Goal: Information Seeking & Learning: Learn about a topic

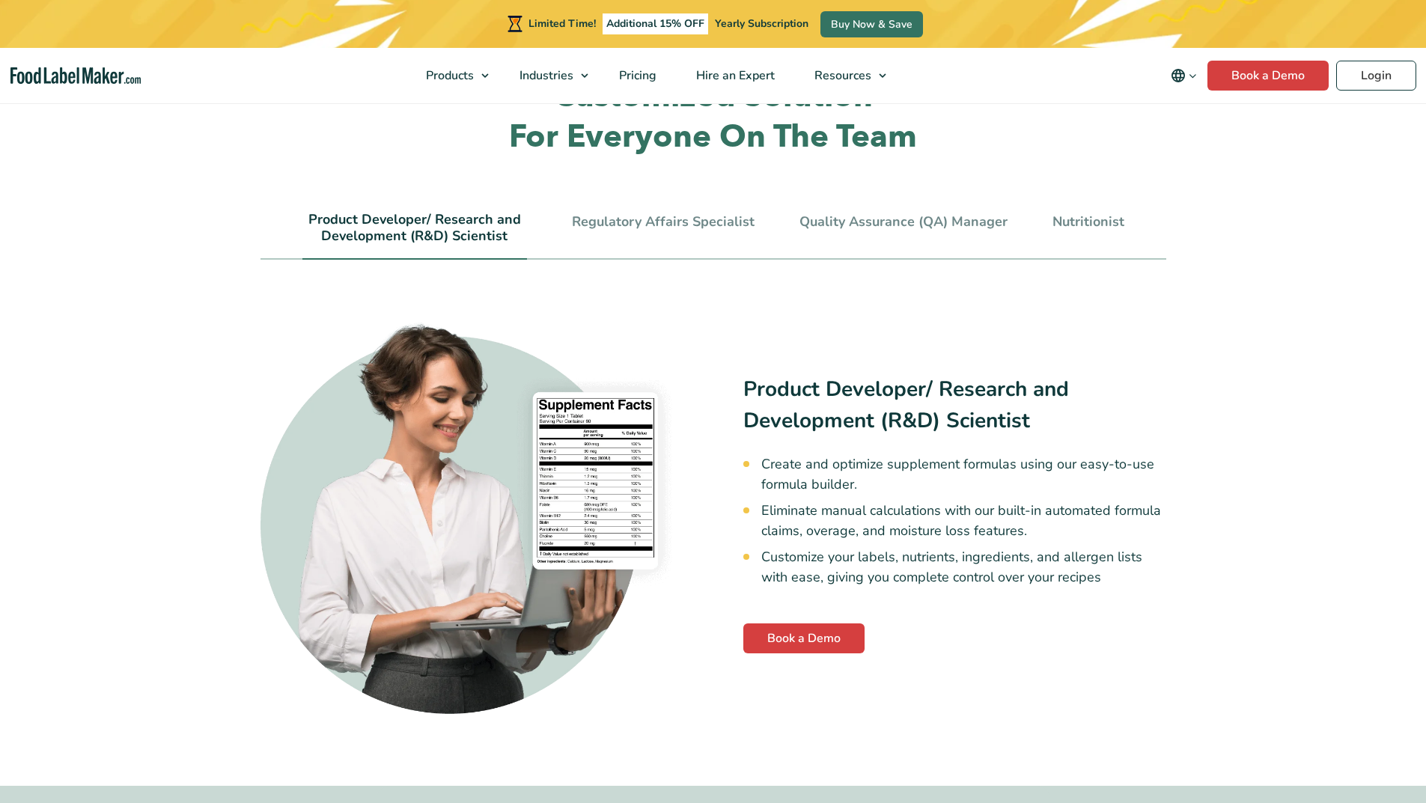
scroll to position [3496, 0]
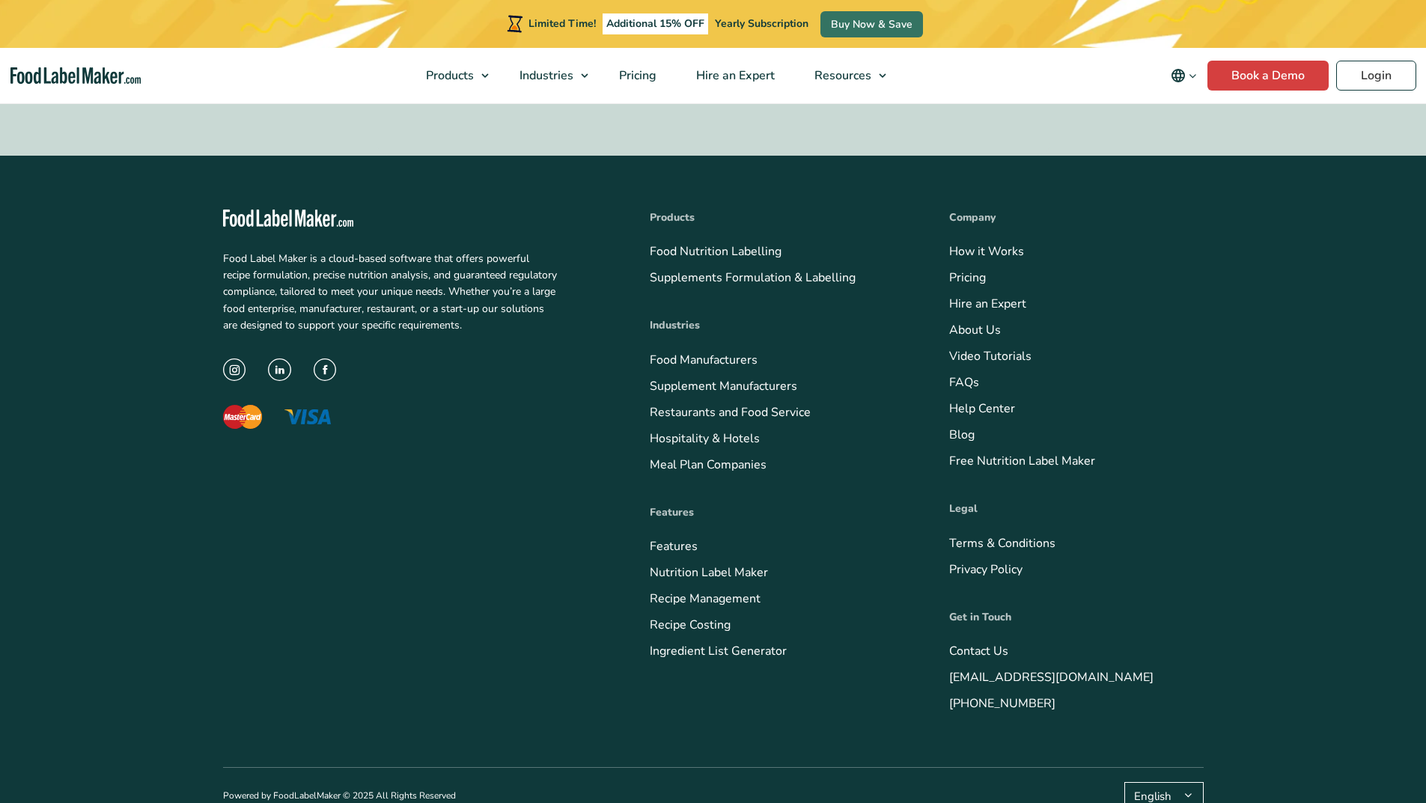
scroll to position [4159, 0]
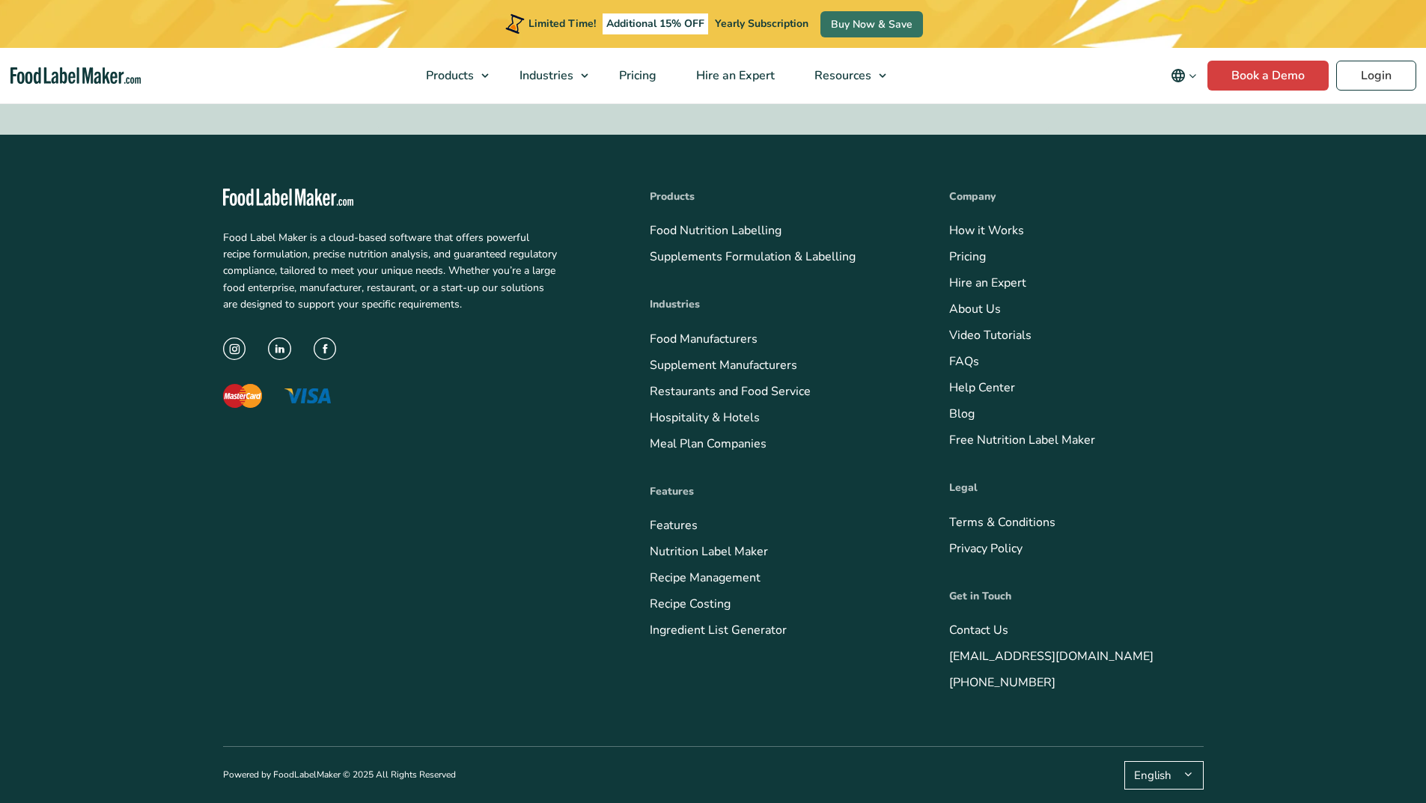
click at [650, 409] on link "Hospitality & Hotels" at bounding box center [705, 417] width 110 height 16
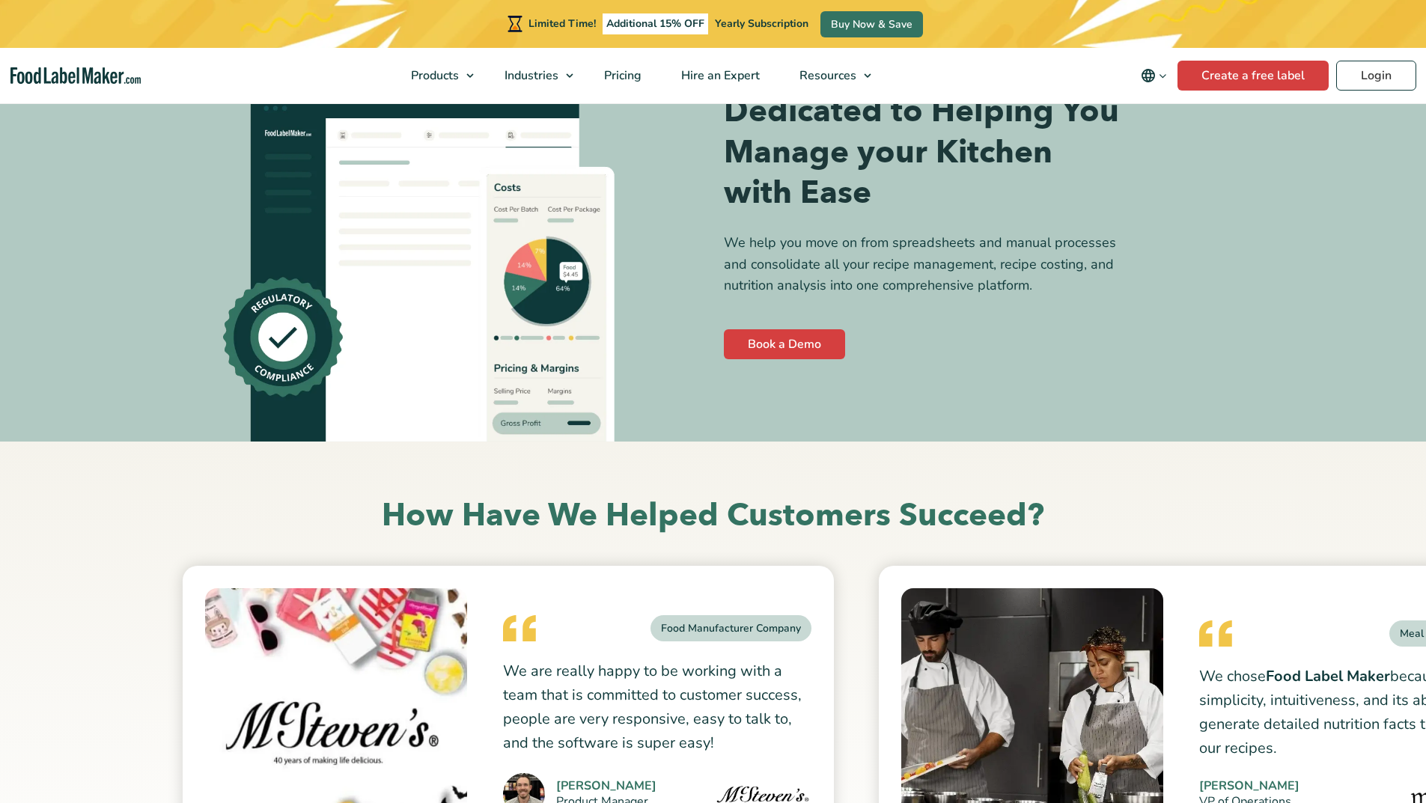
scroll to position [5592, 0]
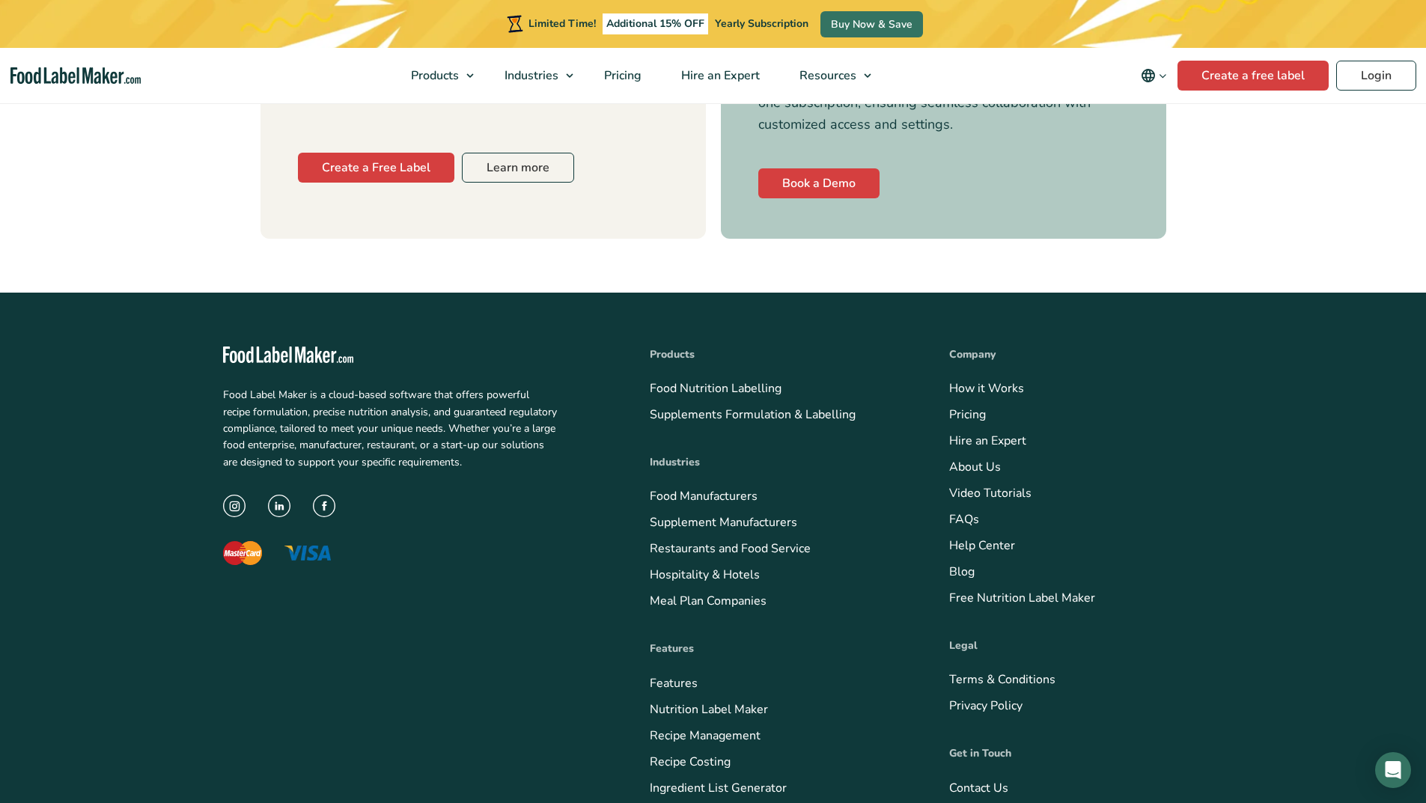
scroll to position [6706, 0]
